Goal: Task Accomplishment & Management: Complete application form

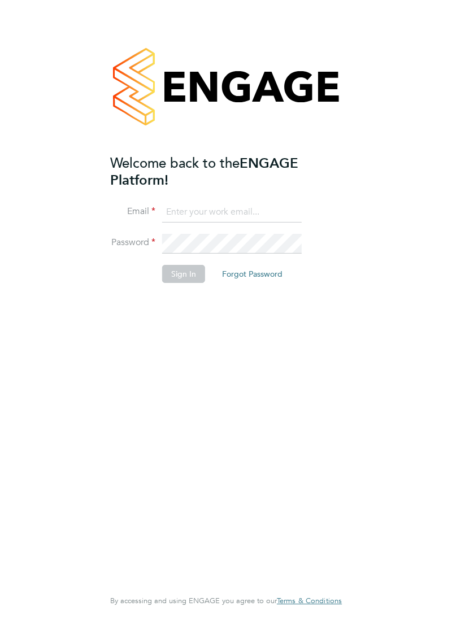
click at [259, 215] on input at bounding box center [231, 212] width 139 height 20
type input "david.cosmin1989@gmail.com"
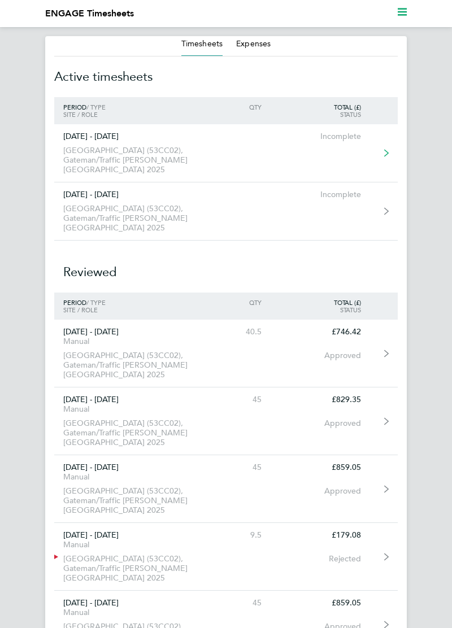
click at [334, 152] on link "[DATE] - [DATE] [GEOGRAPHIC_DATA] (53CC02), Gateman/Traffic [PERSON_NAME] Londo…" at bounding box center [225, 153] width 343 height 58
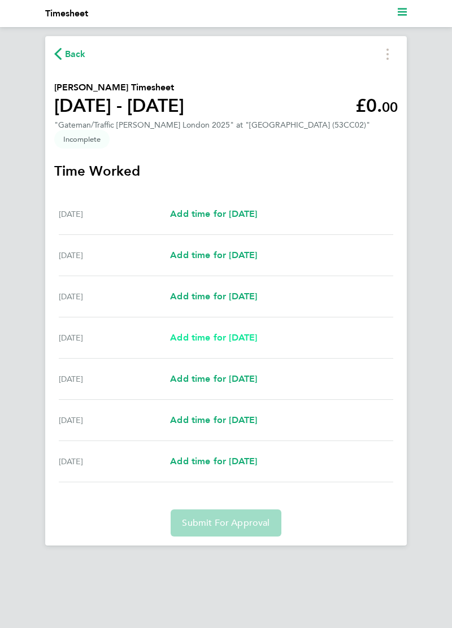
click at [257, 343] on link "Add time for [DATE]" at bounding box center [213, 338] width 87 height 14
select select "30"
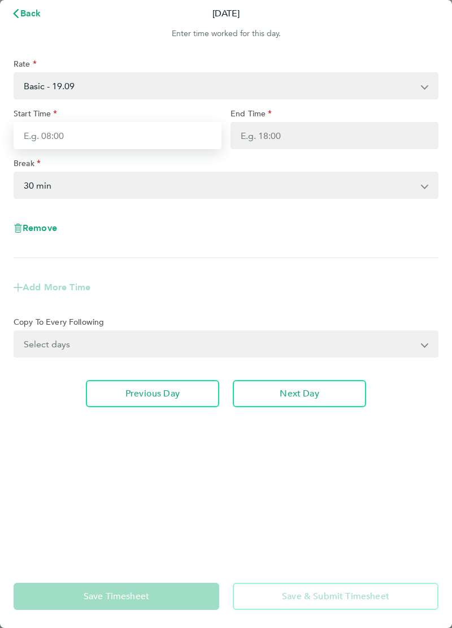
click at [196, 135] on input "Start Time" at bounding box center [118, 135] width 208 height 27
type input "07:00"
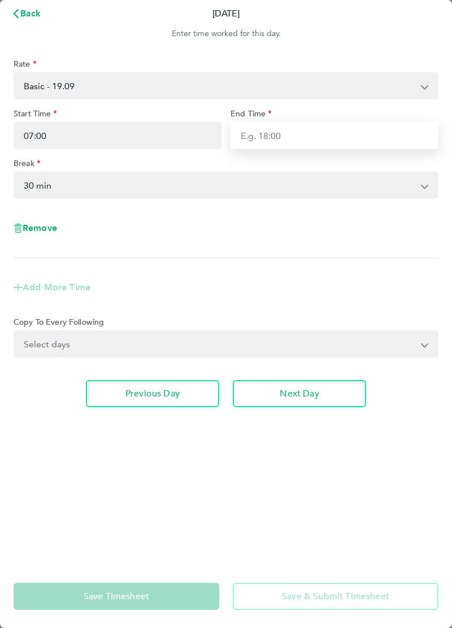
click at [347, 124] on input "End Time" at bounding box center [334, 135] width 208 height 27
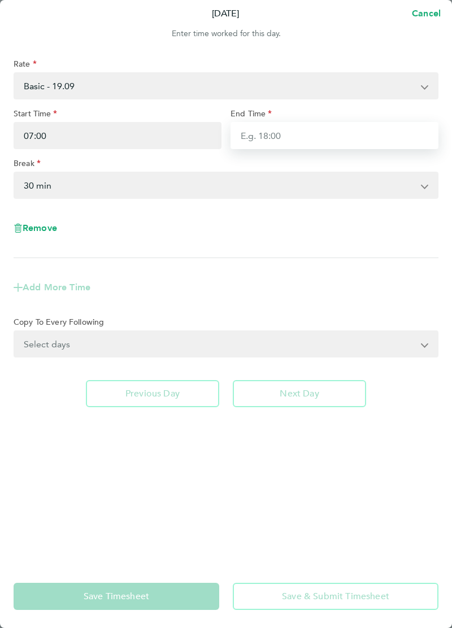
type input "17:00"
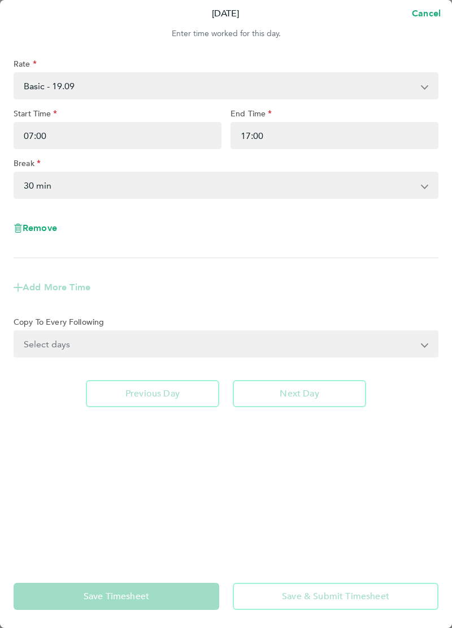
click at [422, 348] on select "Select days Day [DATE] [DATE] [DATE]" at bounding box center [220, 343] width 410 height 25
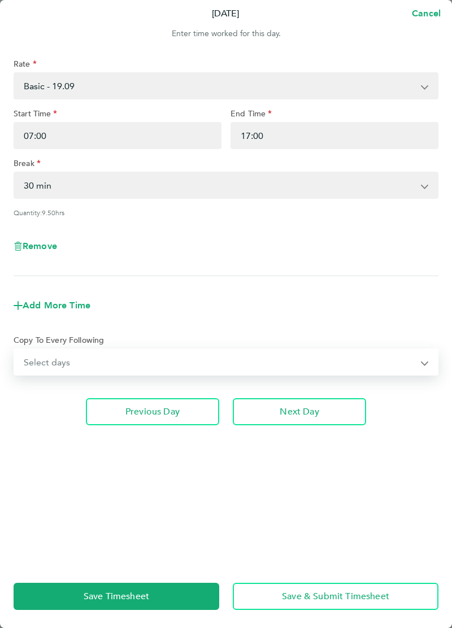
select select "WED"
click at [15, 349] on select "Select days Day [DATE] [DATE] [DATE]" at bounding box center [220, 361] width 410 height 25
select select "[DATE]"
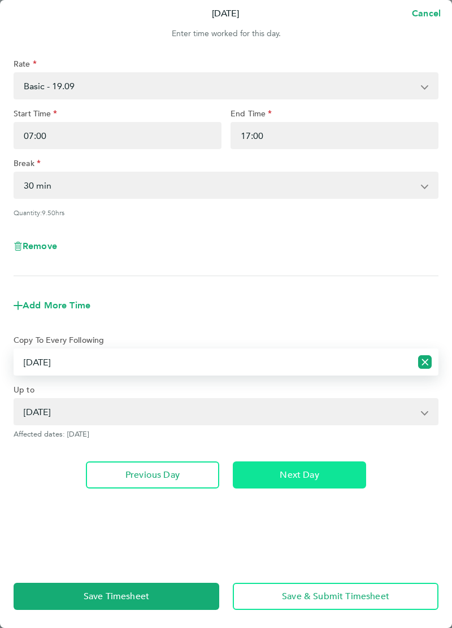
click at [338, 483] on button "Next Day" at bounding box center [299, 474] width 133 height 27
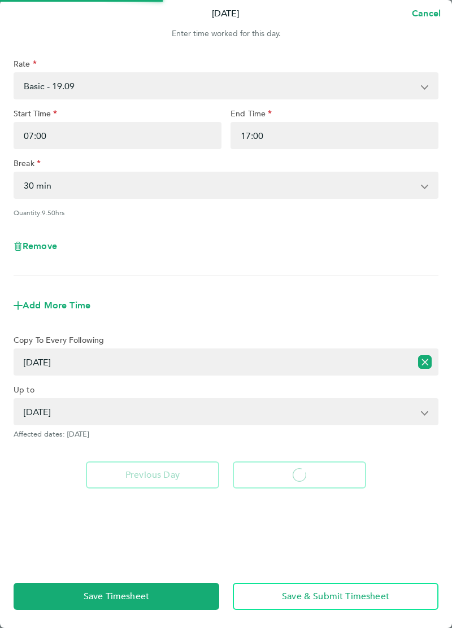
select select "30"
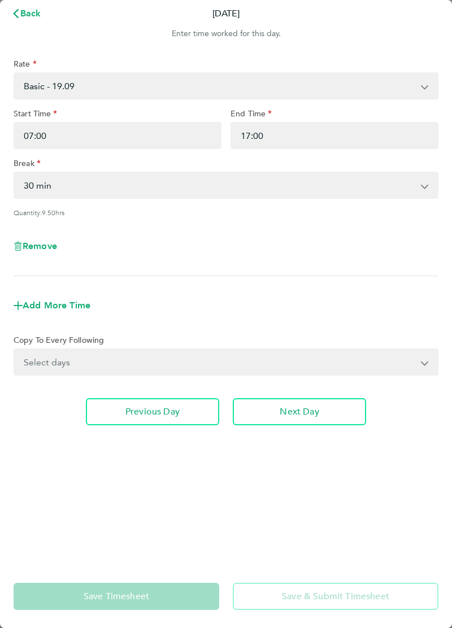
click at [420, 365] on select "Select days Day [DATE] [DATE]" at bounding box center [220, 361] width 410 height 25
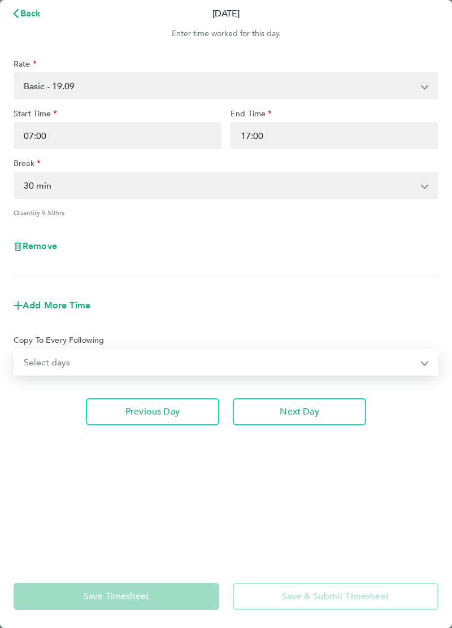
select select "THU"
click at [15, 349] on select "Select days Day [DATE] [DATE]" at bounding box center [220, 361] width 410 height 25
select select "[DATE]"
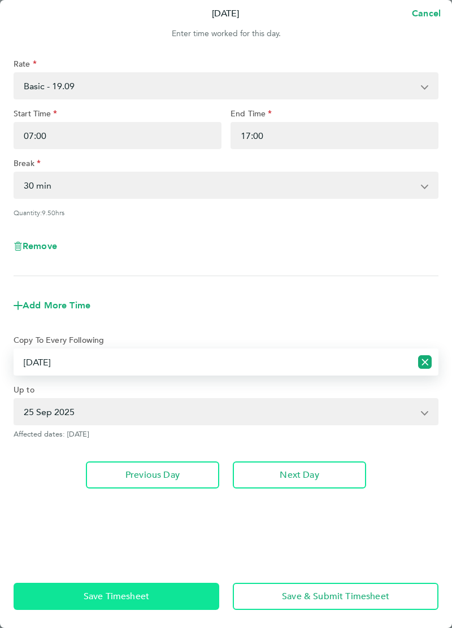
click at [201, 601] on button "Save Timesheet" at bounding box center [116, 596] width 205 height 27
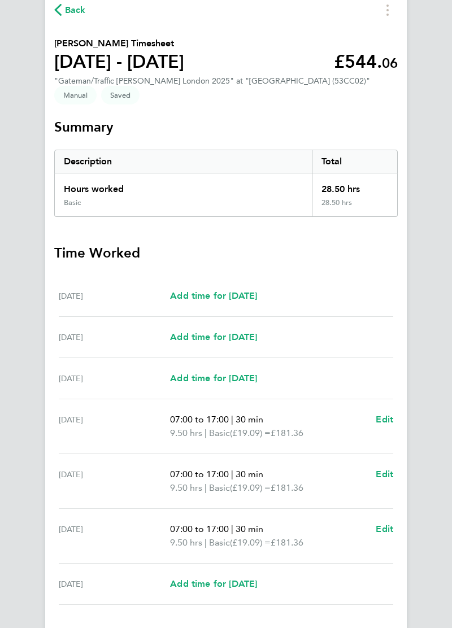
scroll to position [46, 0]
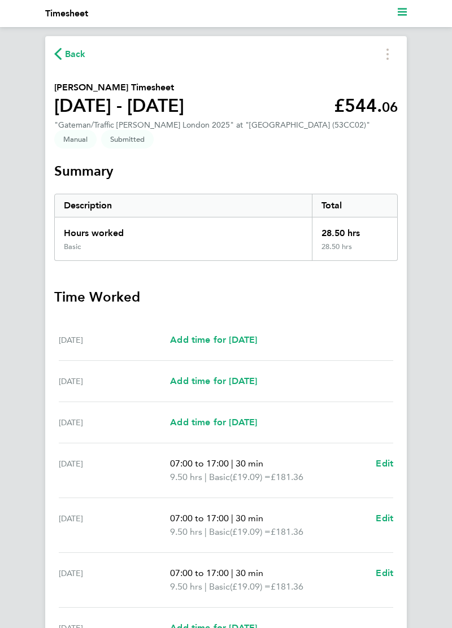
click at [75, 52] on span "Back" at bounding box center [75, 54] width 21 height 14
